Goal: Find specific page/section: Find specific page/section

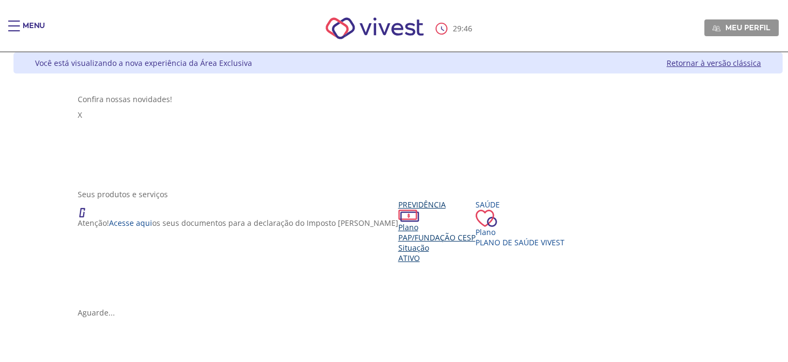
click at [398, 233] on span "PAP/Fundação CESP" at bounding box center [436, 237] width 77 height 10
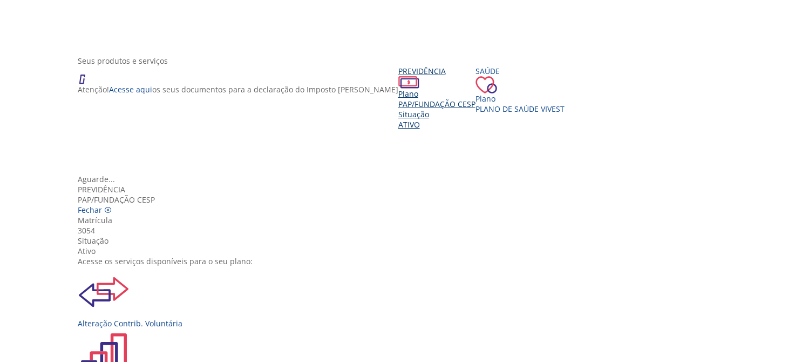
scroll to position [119, 0]
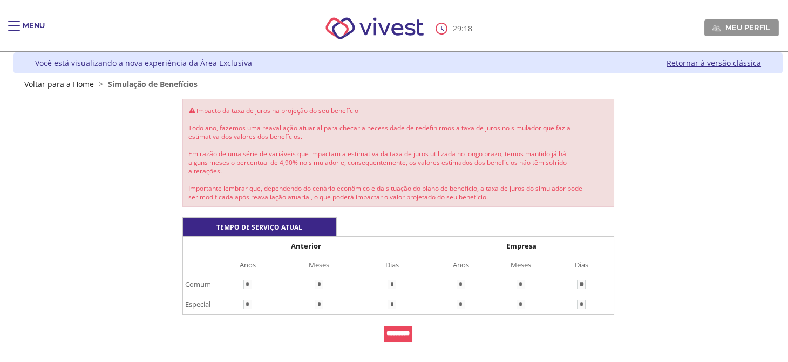
click at [15, 22] on div "Main header" at bounding box center [14, 32] width 12 height 22
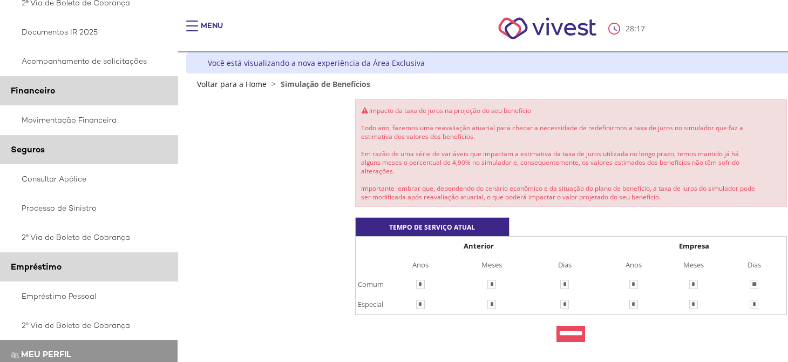
scroll to position [547, 0]
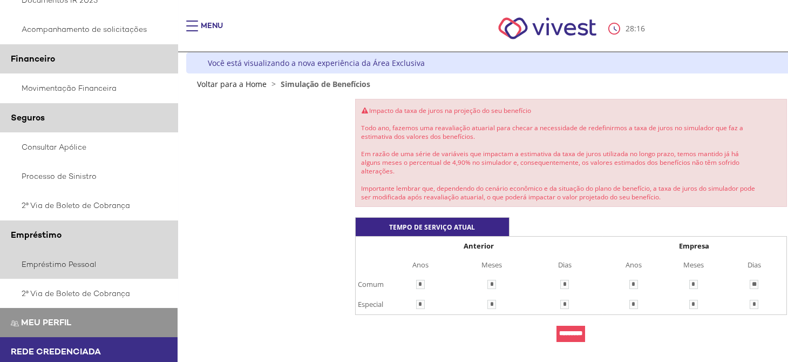
click at [82, 266] on link "Empréstimo Pessoal" at bounding box center [89, 263] width 178 height 29
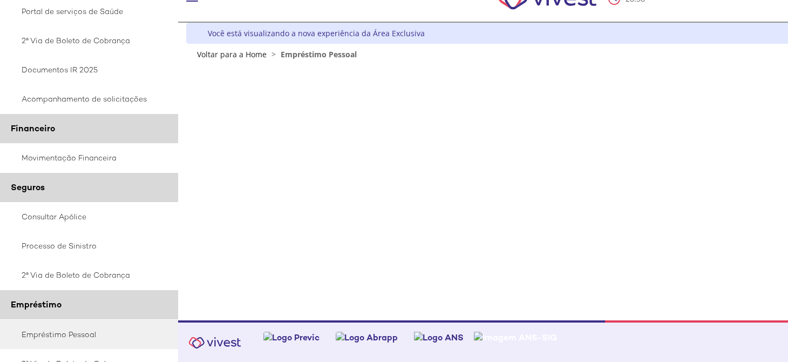
scroll to position [216, 0]
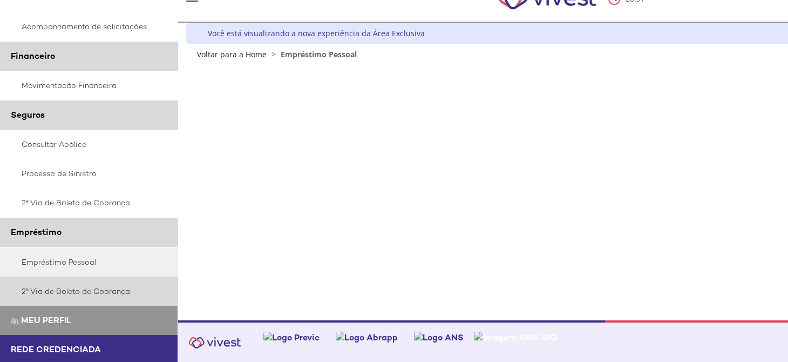
click at [66, 286] on link "2ª Via de Boleto de Cobrança" at bounding box center [89, 290] width 178 height 29
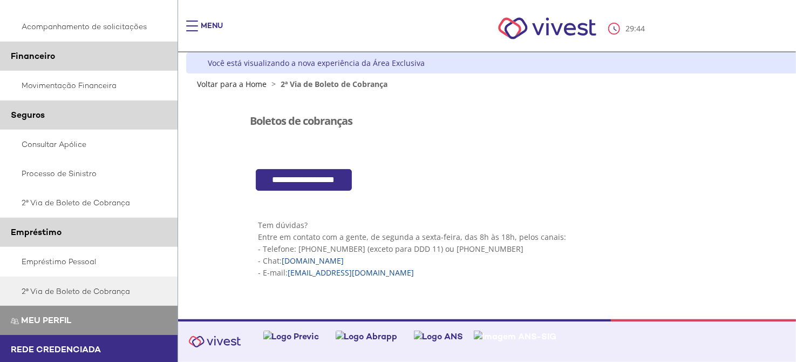
scroll to position [246, 0]
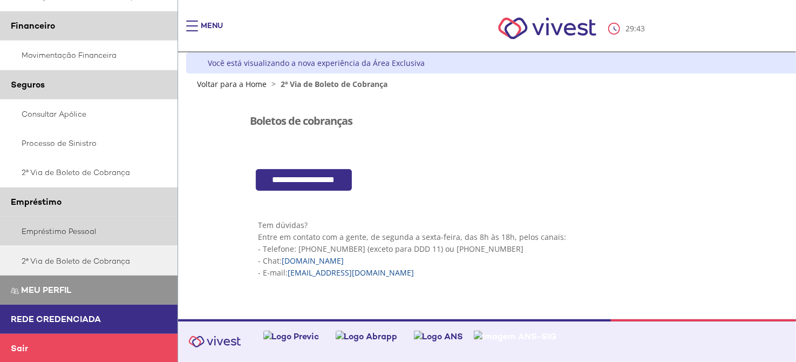
click at [54, 228] on link "Empréstimo Pessoal" at bounding box center [89, 230] width 178 height 29
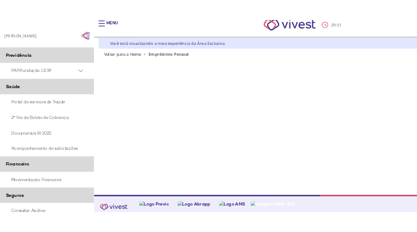
scroll to position [30, 0]
